Goal: Check status: Check status

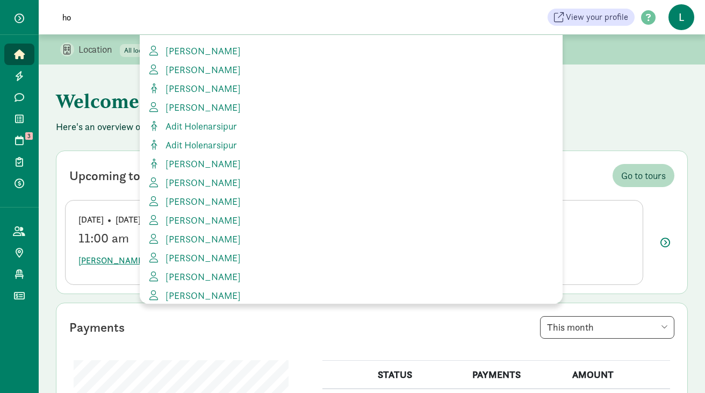
click at [94, 18] on input "ho" at bounding box center [206, 16] width 301 height 21
drag, startPoint x: 94, startPoint y: 18, endPoint x: 16, endPoint y: 18, distance: 78.4
click at [16, 18] on div "Home Leads Messages Waitlist Tours 3 Enrollments Payments All families Public p…" at bounding box center [352, 17] width 705 height 34
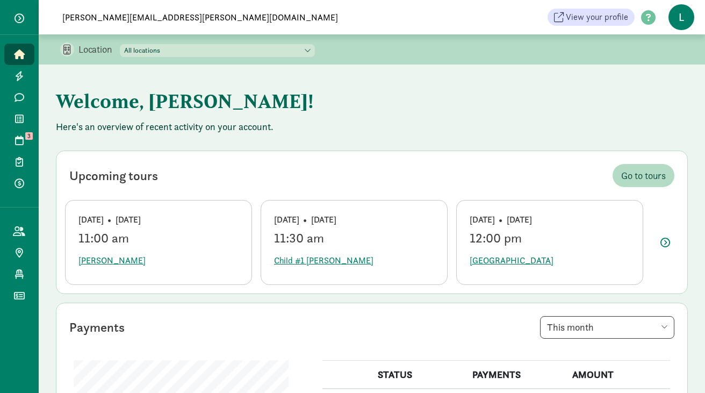
drag, startPoint x: 211, startPoint y: 16, endPoint x: 52, endPoint y: 17, distance: 159.0
click at [52, 17] on span "Barrett.Anderson@seattlechildrens.org" at bounding box center [200, 16] width 314 height 21
type input "anderson b"
click at [16, 54] on icon at bounding box center [19, 54] width 11 height 10
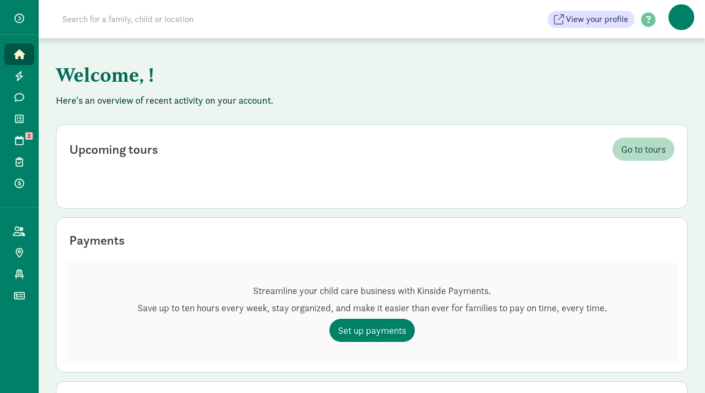
click at [92, 21] on input at bounding box center [206, 19] width 301 height 21
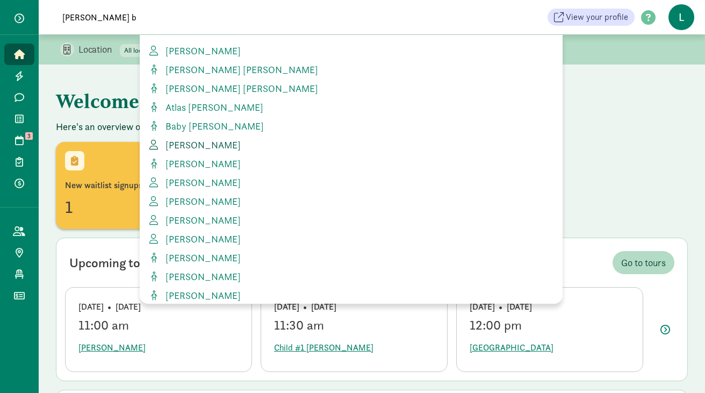
type input "[PERSON_NAME] b"
click at [203, 149] on span "[PERSON_NAME]" at bounding box center [201, 145] width 80 height 12
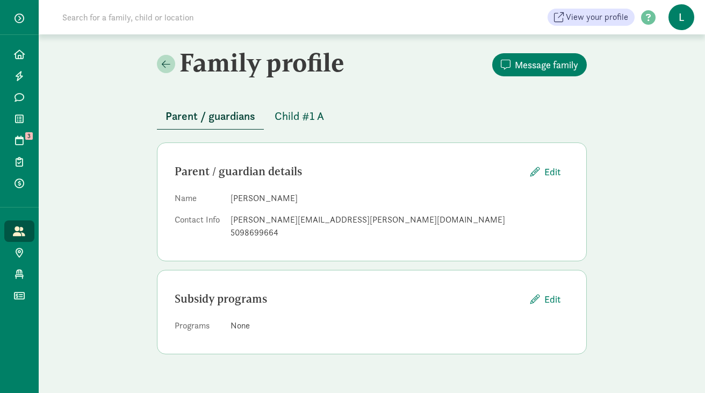
click at [306, 116] on span "Child #1 A" at bounding box center [299, 115] width 49 height 17
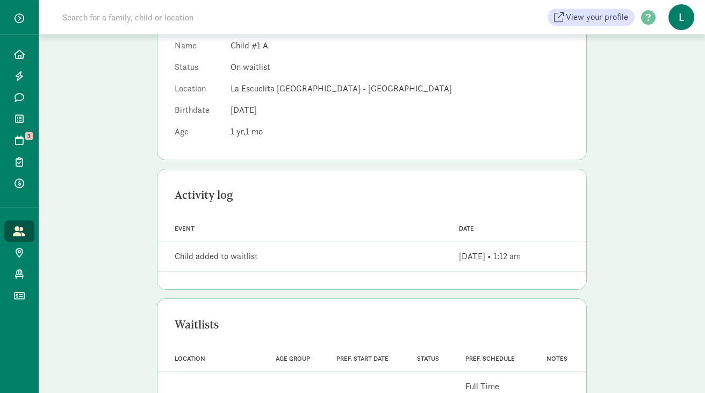
scroll to position [197, 0]
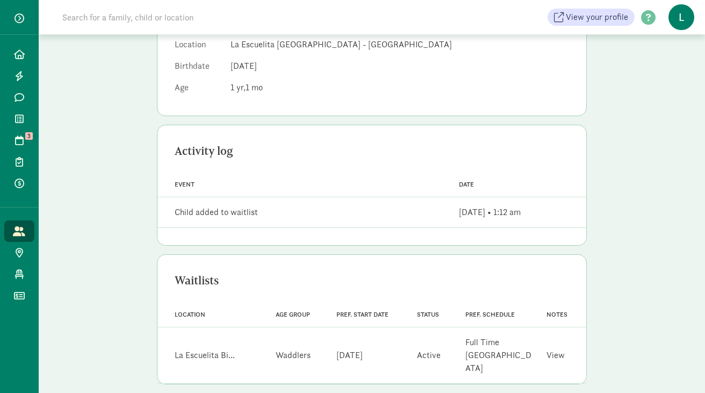
click at [552, 349] on link "View" at bounding box center [555, 354] width 18 height 11
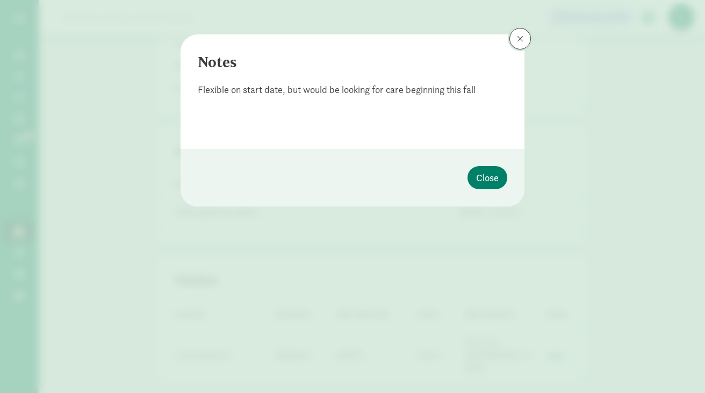
click at [519, 39] on span at bounding box center [520, 38] width 6 height 9
